Goal: Information Seeking & Learning: Learn about a topic

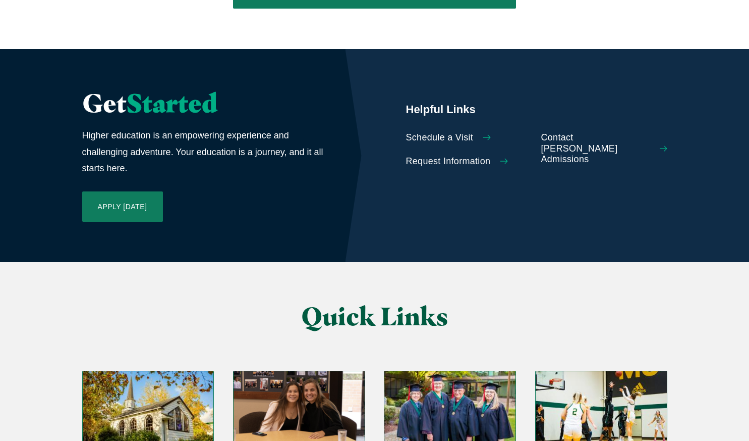
scroll to position [2254, 0]
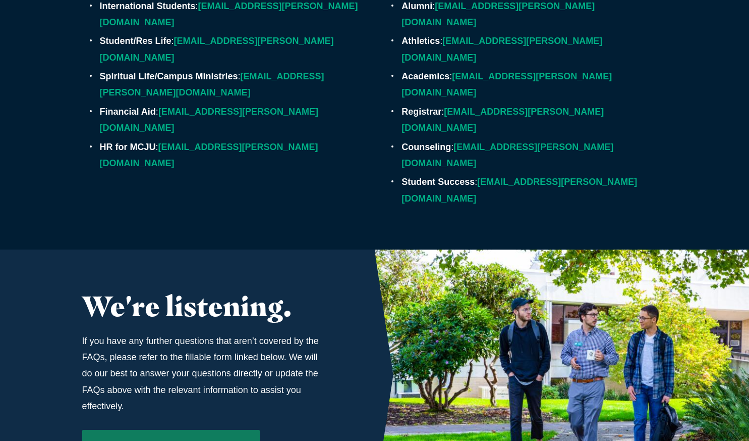
scroll to position [3316, 0]
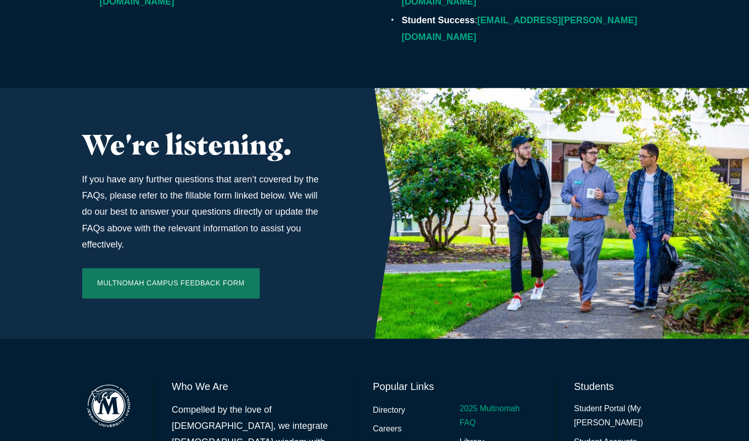
click at [496, 401] on link "2025 Multnomah FAQ" at bounding box center [499, 415] width 78 height 29
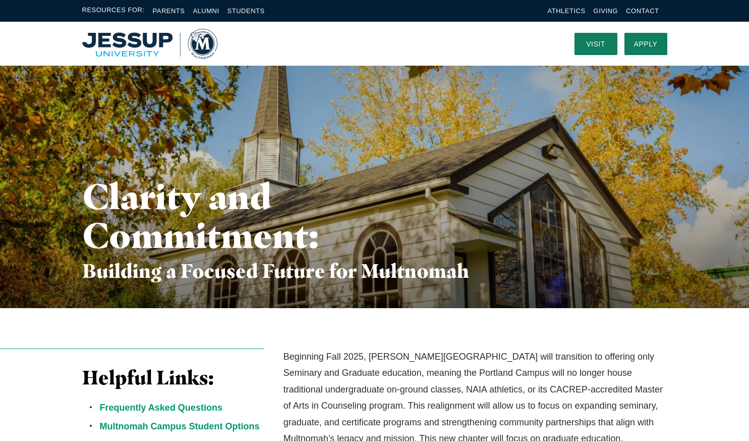
click at [149, 39] on img "Home" at bounding box center [149, 44] width 135 height 30
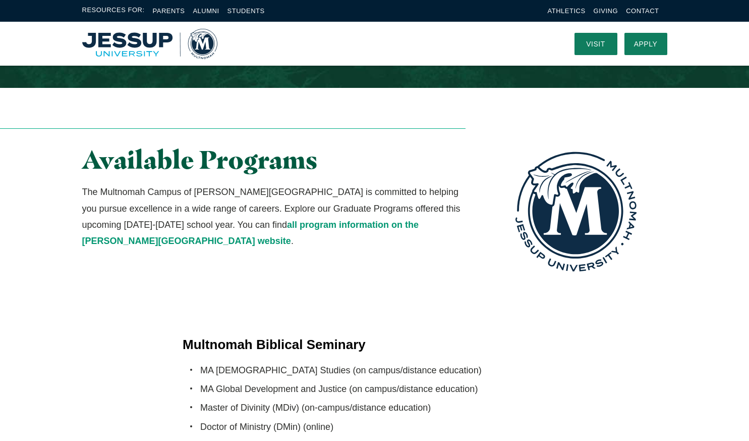
scroll to position [1754, 0]
